Goal: Task Accomplishment & Management: Use online tool/utility

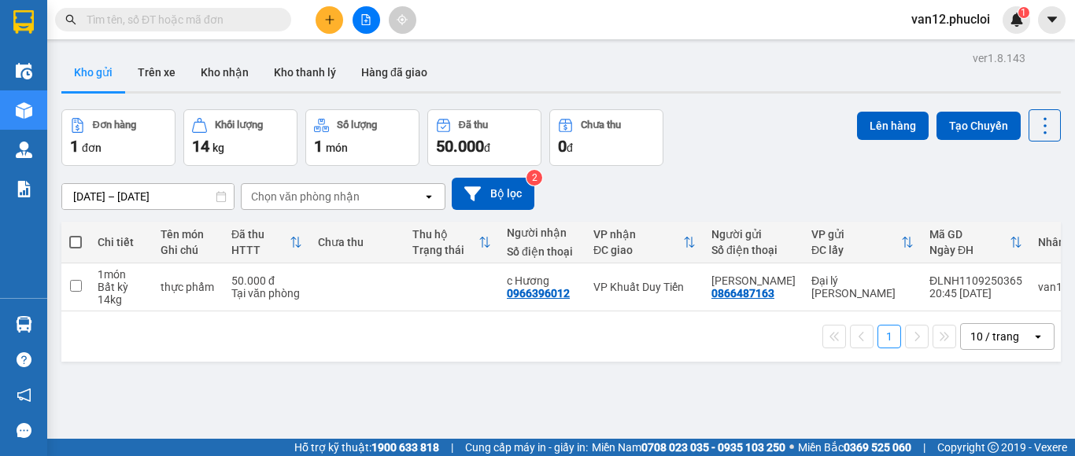
scroll to position [72, 0]
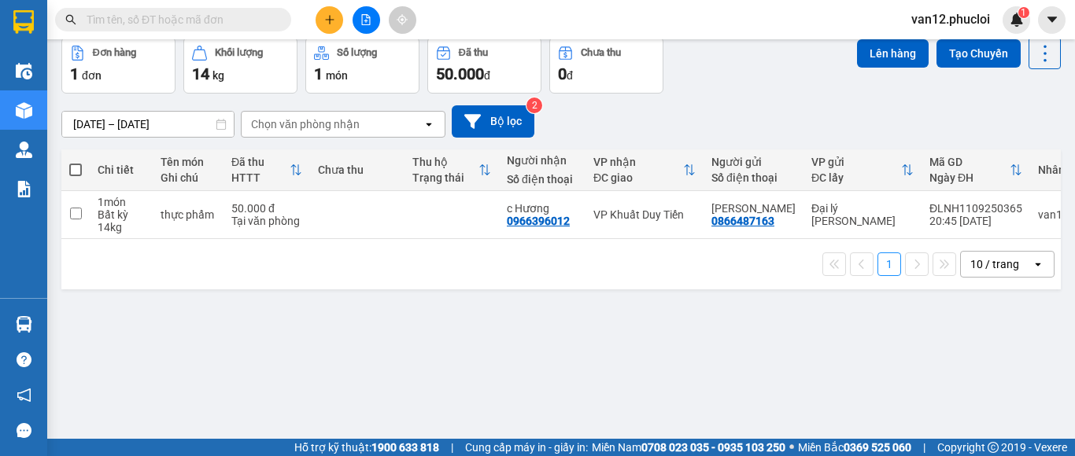
click at [76, 168] on span at bounding box center [75, 170] width 13 height 13
click at [76, 162] on input "checkbox" at bounding box center [76, 162] width 0 height 0
checkbox input "true"
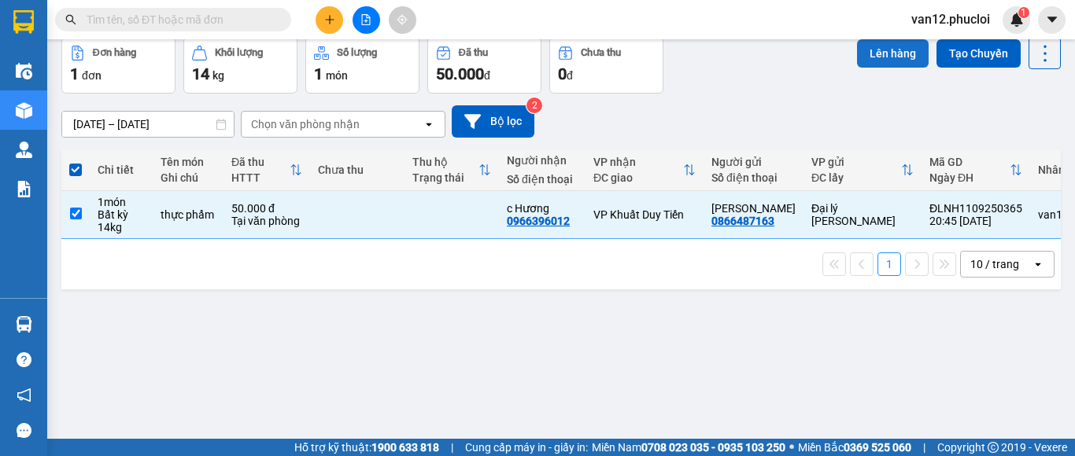
click at [878, 57] on button "Lên hàng" at bounding box center [893, 53] width 72 height 28
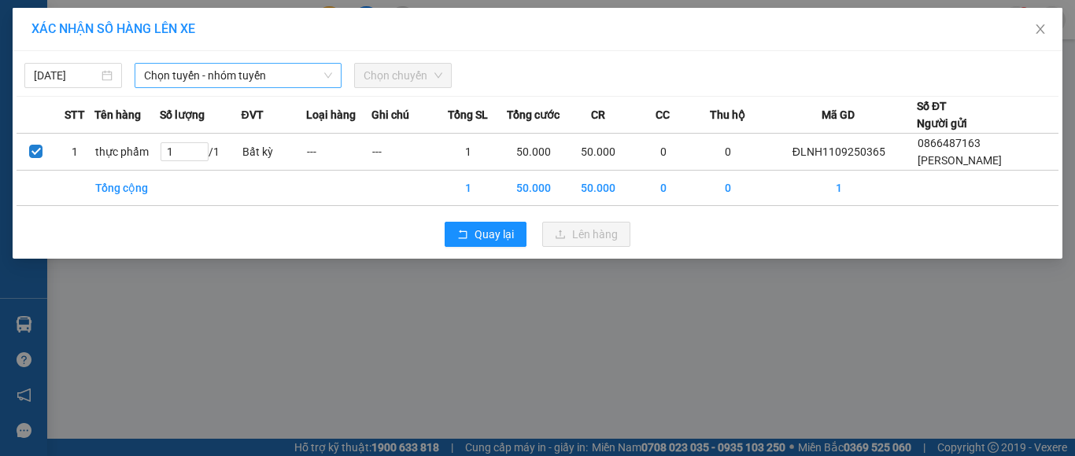
click at [325, 75] on icon "down" at bounding box center [327, 75] width 9 height 9
click at [470, 315] on div "XÁC NHẬN SỐ HÀNG LÊN XE [DATE] Chọn tuyến - nhóm tuyến Chọn chuyến STT Tên hàng…" at bounding box center [537, 228] width 1075 height 456
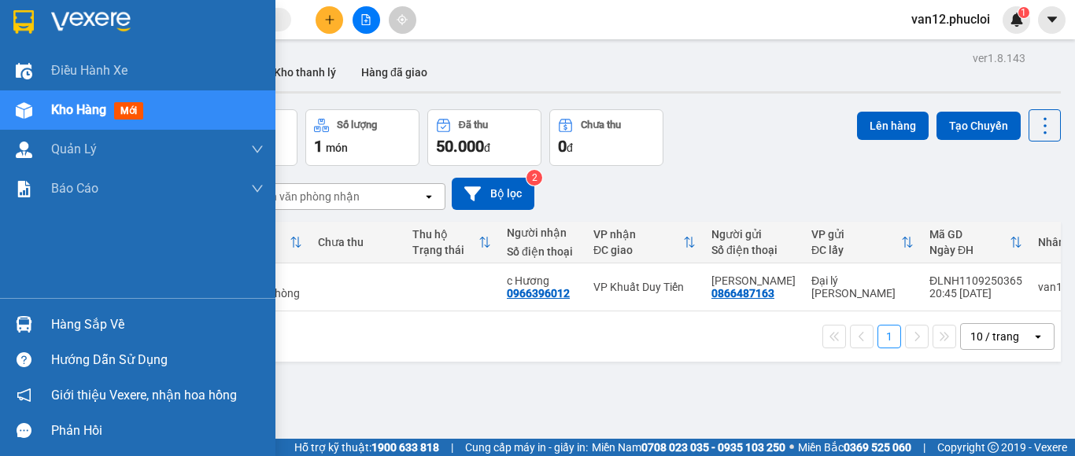
click at [22, 326] on img at bounding box center [24, 324] width 17 height 17
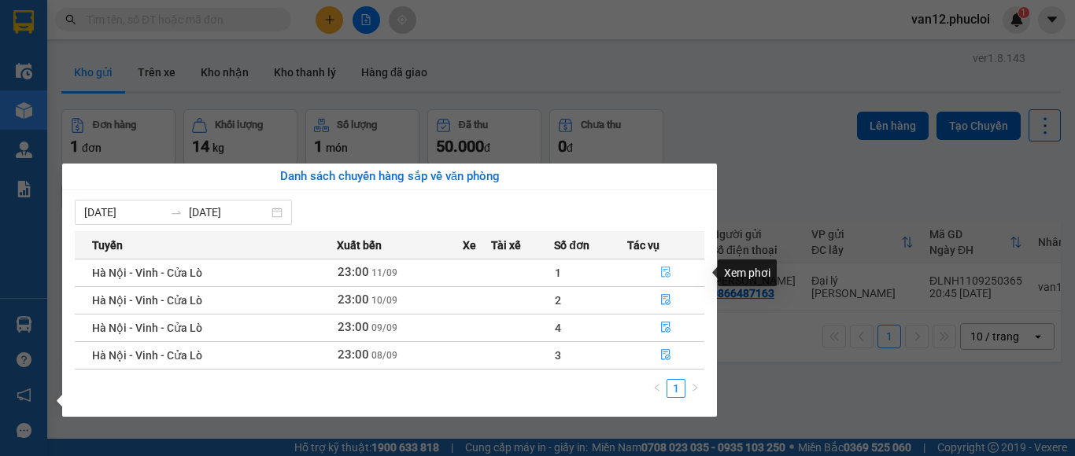
click at [663, 273] on icon "file-done" at bounding box center [665, 272] width 11 height 11
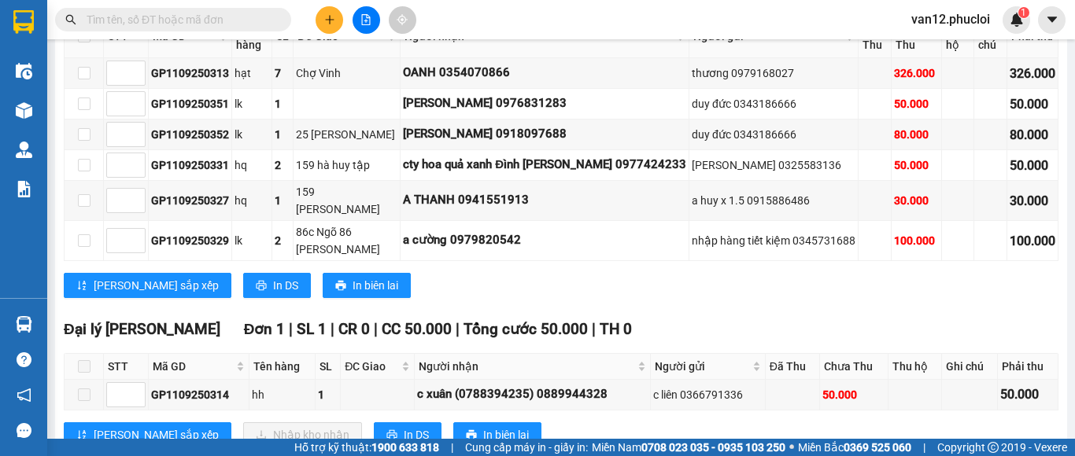
scroll to position [586, 0]
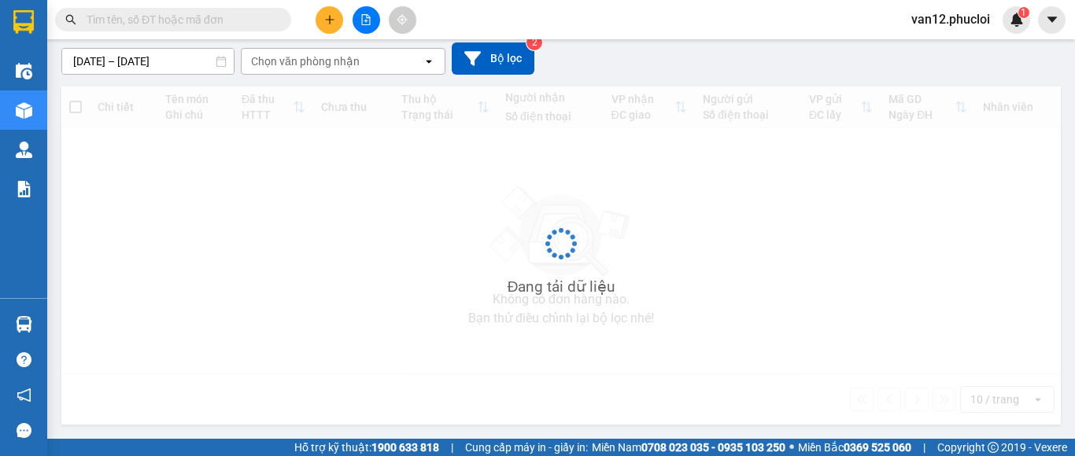
scroll to position [72, 0]
